Goal: Information Seeking & Learning: Learn about a topic

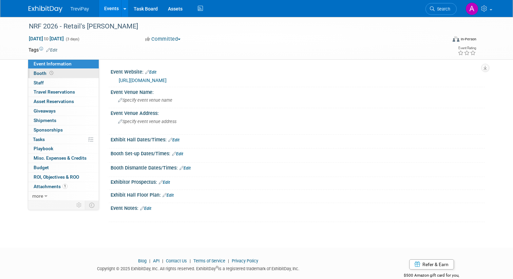
click at [77, 74] on link "Booth" at bounding box center [63, 73] width 71 height 9
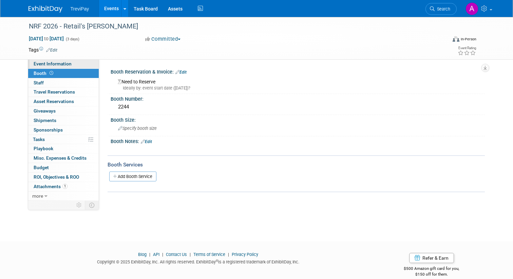
click at [76, 65] on link "Event Information" at bounding box center [63, 63] width 71 height 9
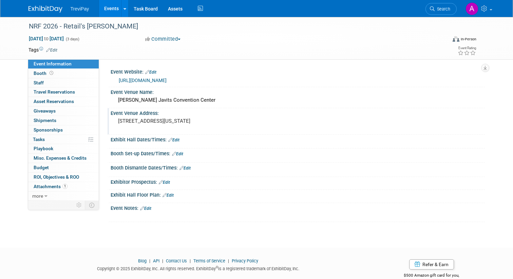
click at [164, 124] on pre "[STREET_ADDRESS][US_STATE]" at bounding box center [188, 121] width 141 height 6
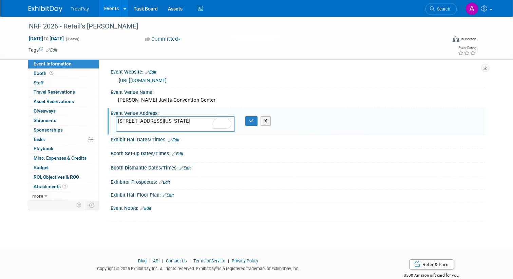
click at [307, 67] on div "Event Website: Edit" at bounding box center [298, 71] width 374 height 9
click at [271, 95] on div "[PERSON_NAME] Javits Convention Center" at bounding box center [298, 100] width 364 height 11
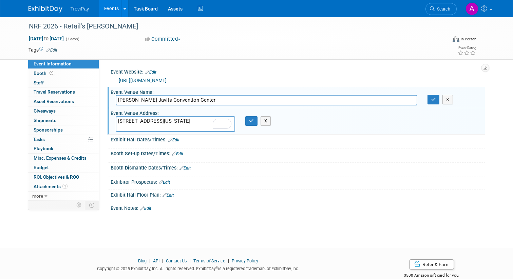
click at [272, 85] on div "Event Website: Edit https://nrfbigshow.nrf.com/" at bounding box center [297, 77] width 378 height 20
click at [272, 76] on div "[URL][DOMAIN_NAME]" at bounding box center [298, 80] width 364 height 10
click at [87, 83] on link "0 Staff 0" at bounding box center [63, 82] width 71 height 9
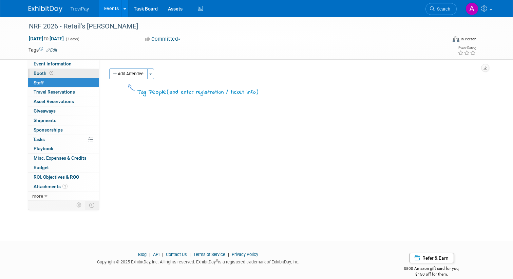
click at [81, 77] on link "Booth" at bounding box center [63, 73] width 71 height 9
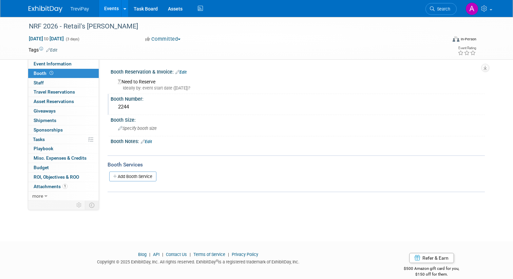
click at [135, 105] on div "2244" at bounding box center [298, 107] width 364 height 11
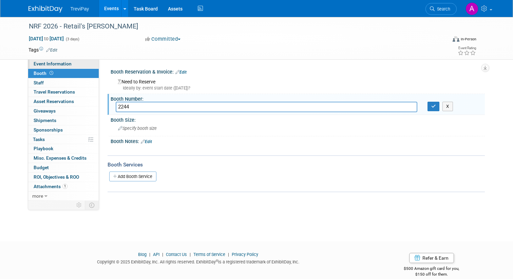
click at [74, 62] on link "Event Information" at bounding box center [63, 63] width 71 height 9
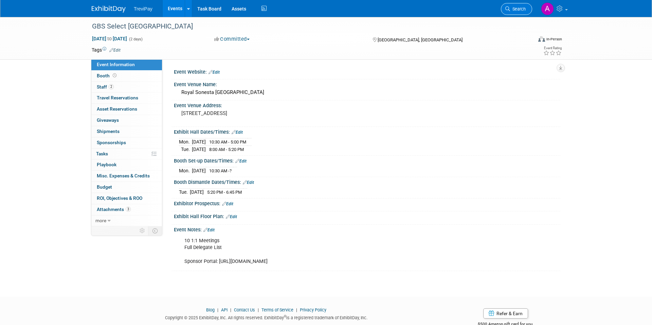
click at [521, 14] on link "Search" at bounding box center [516, 9] width 31 height 12
click at [521, 9] on span "Search" at bounding box center [518, 8] width 16 height 5
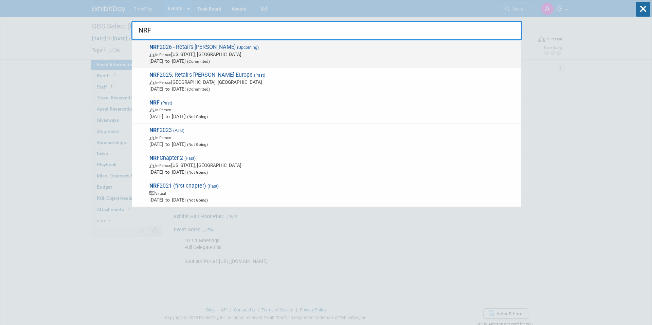
type input "NRF"
click at [198, 50] on span "NRF 2026 - Retail's [PERSON_NAME] (Upcoming) In-Person [US_STATE], [GEOGRAPHIC_…" at bounding box center [332, 54] width 370 height 21
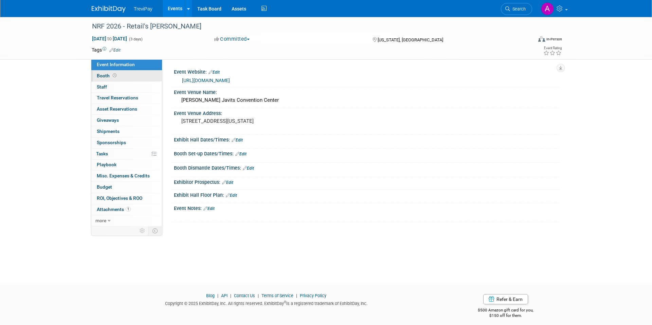
click at [114, 77] on icon at bounding box center [115, 76] width 4 height 4
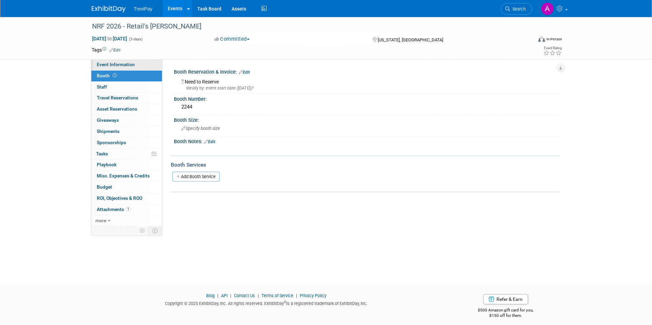
click at [108, 63] on span "Event Information" at bounding box center [116, 64] width 38 height 5
